Goal: Task Accomplishment & Management: Use online tool/utility

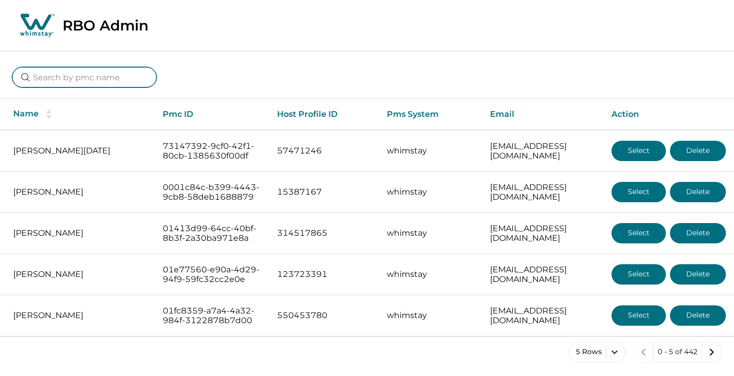
click at [79, 75] on input at bounding box center [84, 77] width 144 height 20
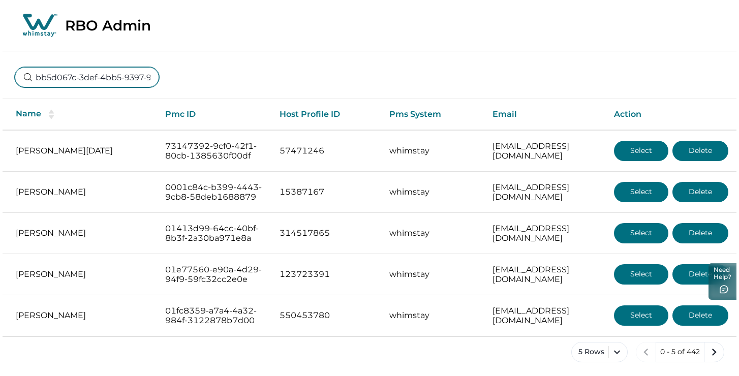
scroll to position [0, 77]
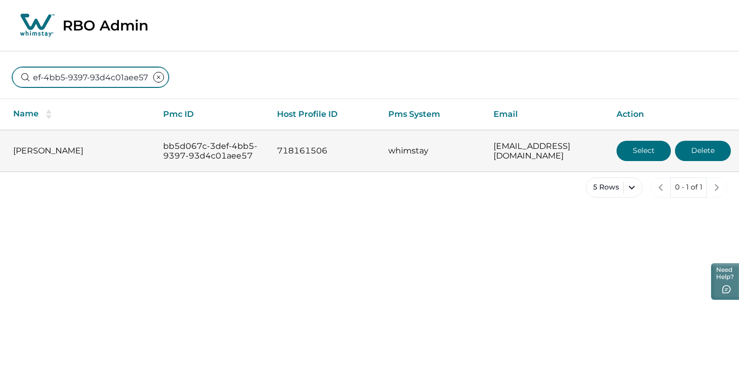
type input "bb5d067c-3def-4bb5-9397-93d4c01aee57"
click at [635, 157] on button "Select" at bounding box center [643, 151] width 54 height 20
